Goal: Use online tool/utility: Utilize a website feature to perform a specific function

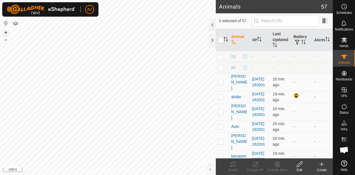
click at [7, 31] on button "+" at bounding box center [5, 32] width 7 height 7
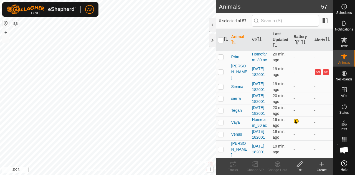
scroll to position [777, 0]
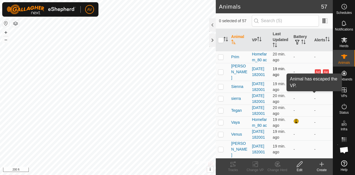
click at [323, 75] on button "Ae" at bounding box center [326, 72] width 6 height 6
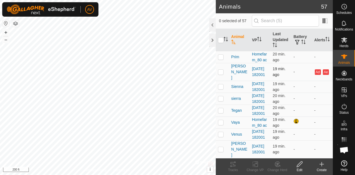
click at [221, 74] on p-checkbox at bounding box center [221, 72] width 6 height 4
checkbox input "true"
click at [235, 81] on span "[PERSON_NAME]" at bounding box center [239, 71] width 16 height 17
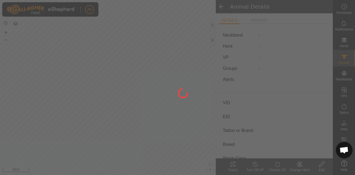
type input "[PERSON_NAME]"
type input "-"
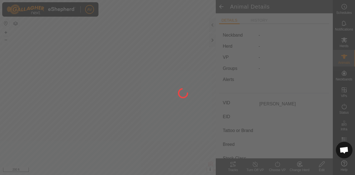
type input "-"
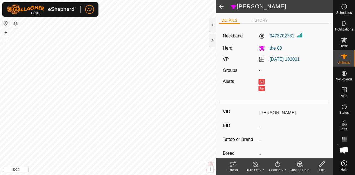
click at [237, 172] on div "Tracks" at bounding box center [233, 170] width 22 height 5
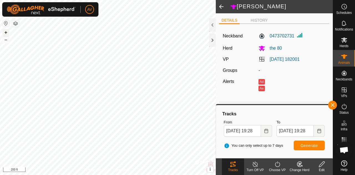
click at [5, 33] on button "+" at bounding box center [5, 32] width 7 height 7
click at [5, 32] on button "+" at bounding box center [5, 32] width 7 height 7
click at [3, 31] on button "+" at bounding box center [5, 32] width 7 height 7
click at [6, 42] on button "–" at bounding box center [5, 39] width 7 height 7
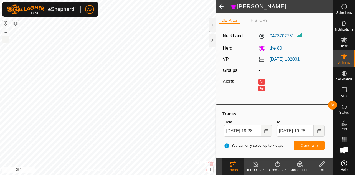
click at [6, 42] on button "–" at bounding box center [5, 39] width 7 height 7
click at [7, 32] on button "+" at bounding box center [5, 32] width 7 height 7
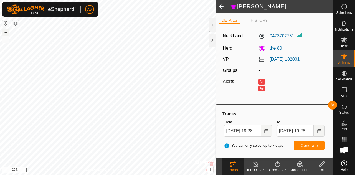
click at [7, 32] on button "+" at bounding box center [5, 32] width 7 height 7
click at [6, 41] on button "–" at bounding box center [5, 39] width 7 height 7
click at [270, 133] on button "Choose Date" at bounding box center [266, 131] width 11 height 12
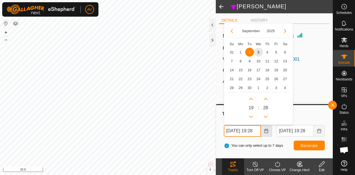
scroll to position [0, 6]
click at [238, 50] on span "1" at bounding box center [240, 52] width 9 height 9
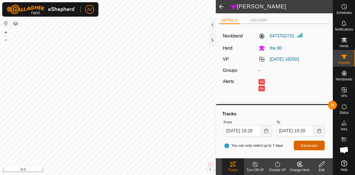
click at [313, 144] on span "Generate" at bounding box center [309, 145] width 17 height 4
click at [7, 40] on button "–" at bounding box center [5, 39] width 7 height 7
click at [9, 39] on div "+ –" at bounding box center [5, 36] width 7 height 14
click at [7, 40] on button "–" at bounding box center [5, 39] width 7 height 7
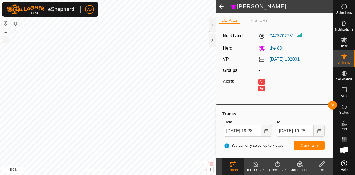
click at [7, 40] on button "–" at bounding box center [5, 39] width 7 height 7
click at [7, 31] on button "+" at bounding box center [5, 32] width 7 height 7
click at [265, 130] on icon "Choose Date" at bounding box center [266, 131] width 4 height 4
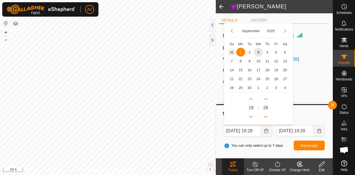
click at [232, 49] on span "31" at bounding box center [231, 52] width 9 height 9
type input "[DATE] 19:28"
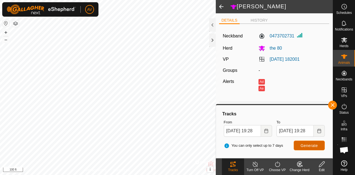
click at [313, 148] on button "Generate" at bounding box center [309, 146] width 31 height 10
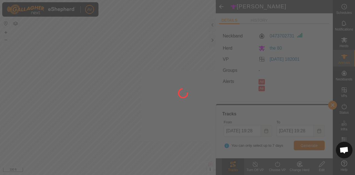
scroll to position [0, 0]
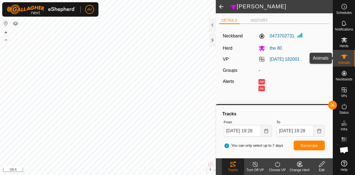
click at [347, 58] on icon at bounding box center [344, 56] width 7 height 7
